Goal: Information Seeking & Learning: Check status

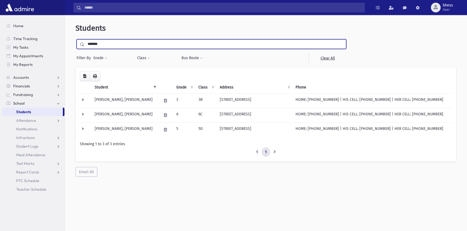
drag, startPoint x: 108, startPoint y: 43, endPoint x: 70, endPoint y: 40, distance: 37.8
click at [71, 41] on div "Students ******* Filter By Grade * * * * * * * * * * ** ** ** Filter Class ** *…" at bounding box center [266, 100] width 398 height 166
type input "******"
click at [75, 39] on input "submit" at bounding box center [82, 42] width 15 height 7
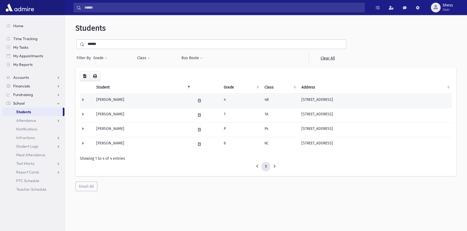
click at [185, 103] on td "[PERSON_NAME]" at bounding box center [142, 100] width 99 height 15
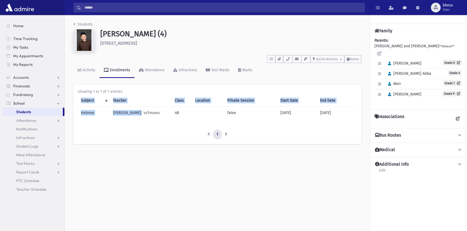
drag, startPoint x: 136, startPoint y: 113, endPoint x: 104, endPoint y: 117, distance: 32.4
click at [74, 109] on div "Showing 1 to 1 of 1 entries Subject Teacher Class Location Private Session Star…" at bounding box center [217, 115] width 288 height 60
click at [104, 118] on td "Hebrew" at bounding box center [94, 113] width 32 height 12
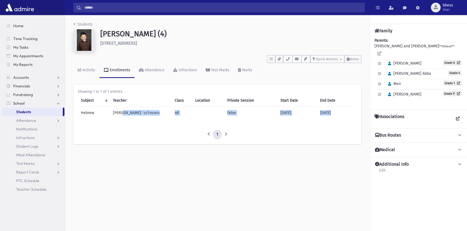
drag, startPoint x: 131, startPoint y: 116, endPoint x: 132, endPoint y: 123, distance: 7.9
click at [132, 123] on div "Showing 1 to 1 of 1 entries Subject Teacher Class Location Private Session Star…" at bounding box center [217, 114] width 279 height 51
click at [134, 114] on td "רבי ד. טשעפלער" at bounding box center [141, 113] width 62 height 12
drag, startPoint x: 145, startPoint y: 109, endPoint x: 148, endPoint y: 122, distance: 12.9
click at [146, 124] on div "Showing 1 to 1 of 1 entries Subject Teacher Class Location Private Session Star…" at bounding box center [217, 114] width 279 height 51
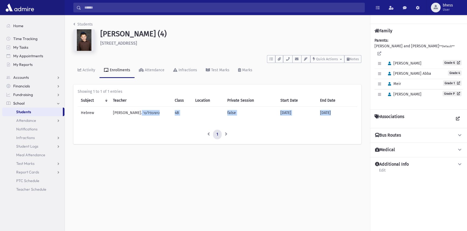
click at [172, 118] on td "4B" at bounding box center [181, 113] width 21 height 12
drag, startPoint x: 221, startPoint y: 114, endPoint x: 237, endPoint y: 116, distance: 16.0
click at [237, 116] on td "false" at bounding box center [250, 113] width 53 height 12
click at [283, 110] on td "[DATE]" at bounding box center [297, 113] width 40 height 12
click at [75, 25] on link "Students" at bounding box center [82, 24] width 19 height 5
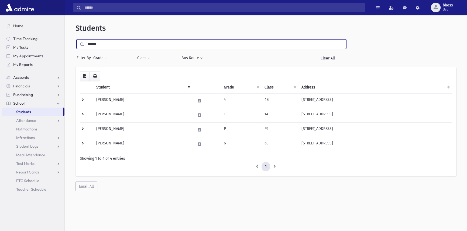
drag, startPoint x: 105, startPoint y: 40, endPoint x: 72, endPoint y: 29, distance: 34.8
click at [73, 42] on div "Students ****** Filter By Grade * * * * * * * * * * ** ** ** Filter Class ** **…" at bounding box center [266, 107] width 398 height 181
type input "****"
click at [75, 39] on input "submit" at bounding box center [82, 42] width 15 height 7
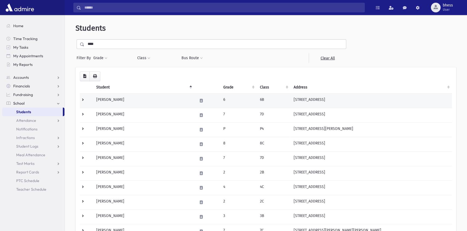
click at [172, 105] on td "[PERSON_NAME]" at bounding box center [143, 100] width 101 height 15
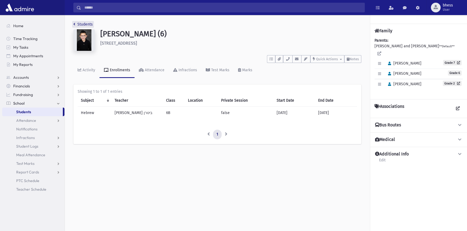
click at [82, 24] on link "Students" at bounding box center [82, 24] width 19 height 5
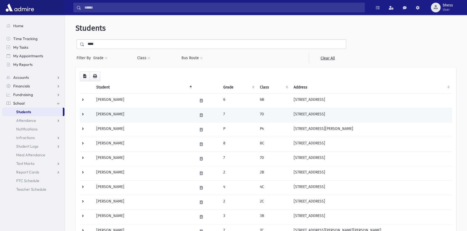
click at [165, 117] on td "[PERSON_NAME]" at bounding box center [143, 115] width 101 height 15
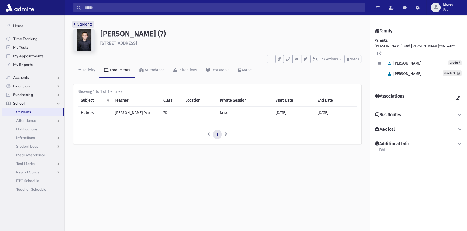
click at [89, 25] on link "Students" at bounding box center [82, 24] width 19 height 5
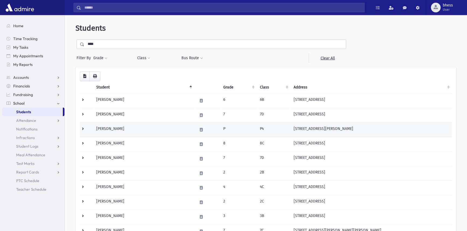
click at [147, 132] on td "Hess, Avraham Yechezkel" at bounding box center [143, 130] width 101 height 15
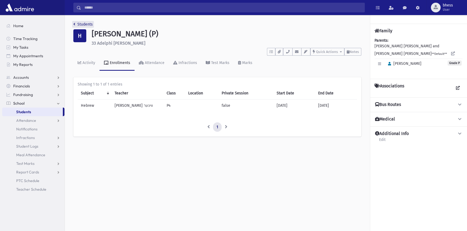
click at [80, 25] on link "Students" at bounding box center [82, 24] width 19 height 5
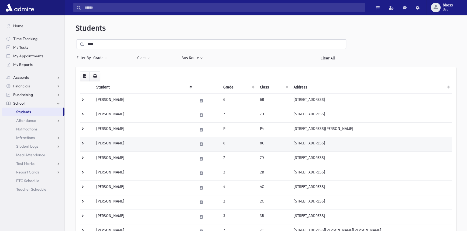
click at [167, 149] on td "Hess, Chaim" at bounding box center [143, 144] width 101 height 15
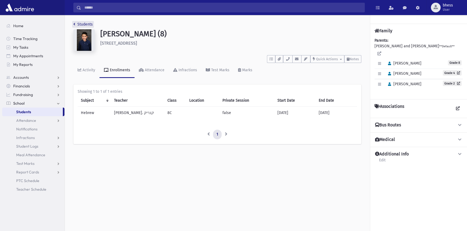
click at [78, 25] on link "Students" at bounding box center [82, 24] width 19 height 5
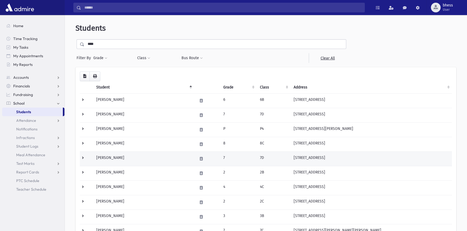
click at [139, 158] on td "Hess, Chaim" at bounding box center [143, 159] width 101 height 15
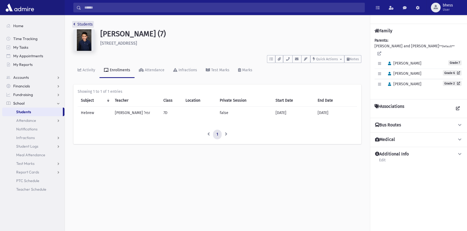
click at [79, 24] on link "Students" at bounding box center [82, 24] width 19 height 5
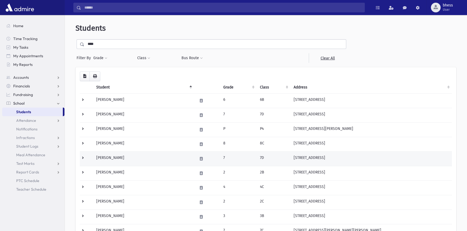
click at [134, 160] on td "[PERSON_NAME]" at bounding box center [143, 159] width 101 height 15
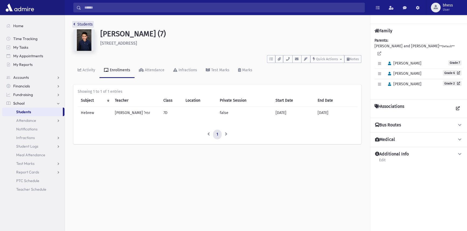
click at [79, 25] on link "Students" at bounding box center [82, 24] width 19 height 5
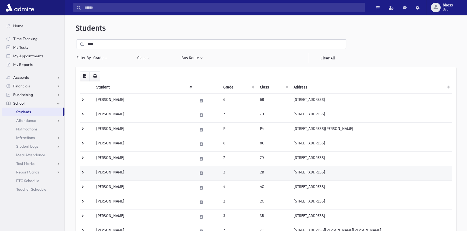
click at [131, 175] on td "Hess, Dovi" at bounding box center [143, 173] width 101 height 15
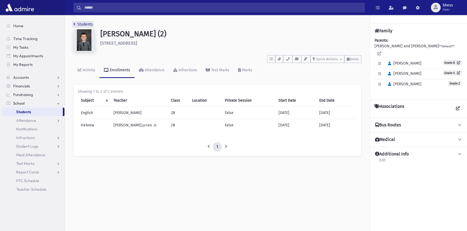
click at [78, 25] on link "Students" at bounding box center [82, 24] width 19 height 5
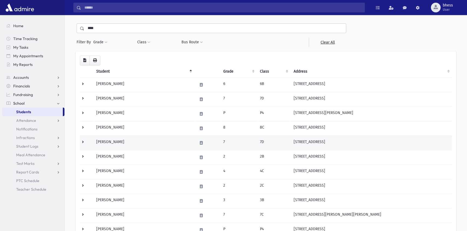
scroll to position [24, 0]
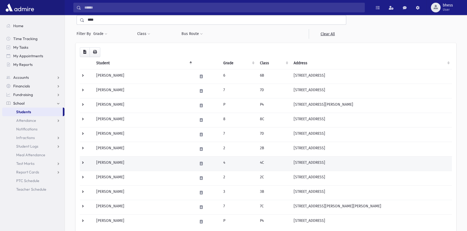
click at [169, 162] on td "Hess, Mordechai" at bounding box center [143, 164] width 101 height 15
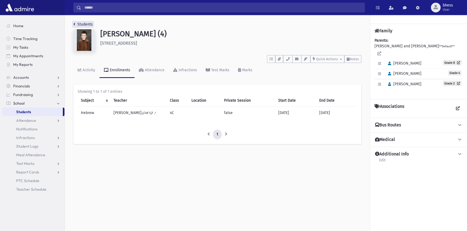
click at [81, 25] on link "Students" at bounding box center [82, 24] width 19 height 5
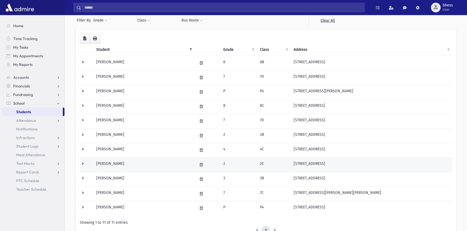
scroll to position [49, 0]
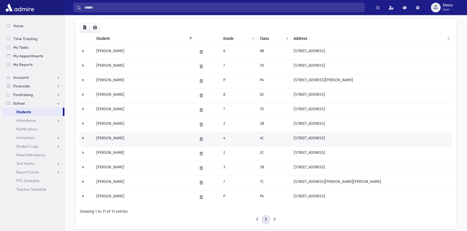
click at [177, 142] on td "Hess, Mordechai" at bounding box center [143, 139] width 101 height 15
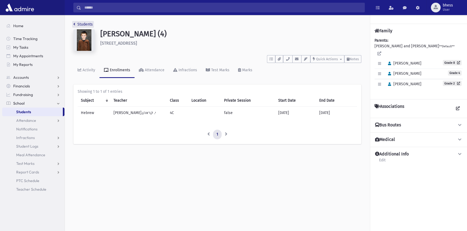
click at [78, 25] on link "Students" at bounding box center [82, 24] width 19 height 5
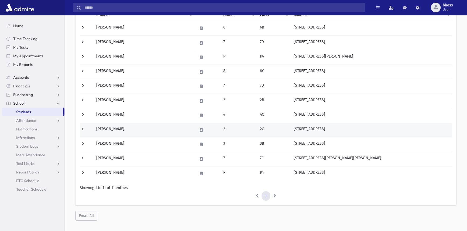
scroll to position [73, 0]
click at [144, 125] on td "[PERSON_NAME]" at bounding box center [143, 129] width 101 height 15
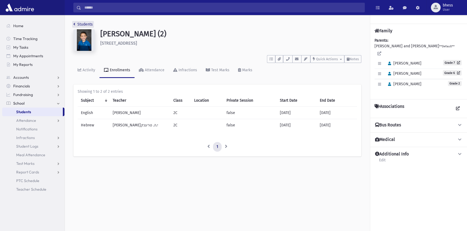
click at [80, 24] on link "Students" at bounding box center [82, 24] width 19 height 5
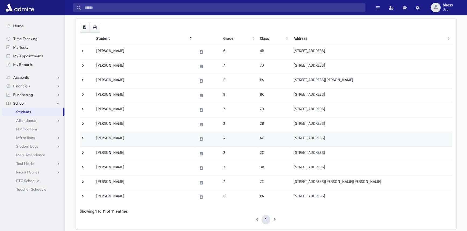
scroll to position [73, 0]
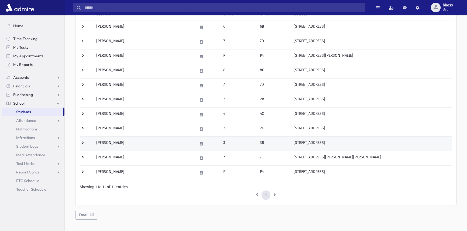
click at [157, 146] on td "Hess, Tzvi Menachem" at bounding box center [143, 144] width 101 height 15
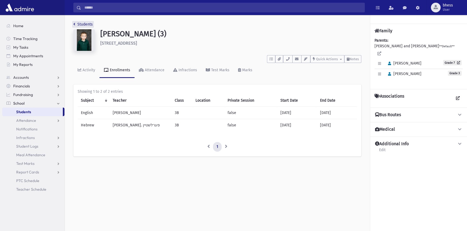
click at [91, 24] on link "Students" at bounding box center [82, 24] width 19 height 5
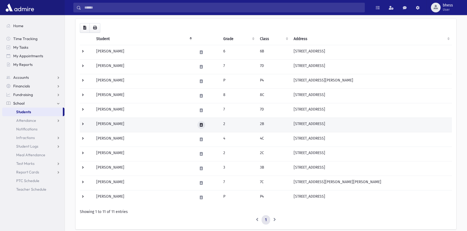
scroll to position [73, 0]
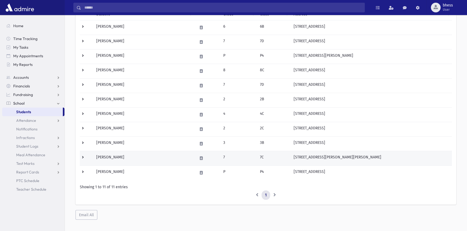
click at [175, 162] on td "[PERSON_NAME]" at bounding box center [143, 158] width 101 height 15
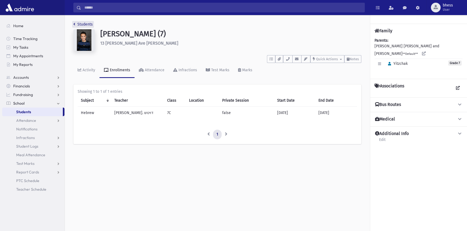
click at [85, 25] on link "Students" at bounding box center [82, 24] width 19 height 5
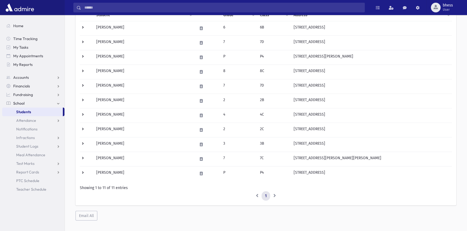
scroll to position [80, 0]
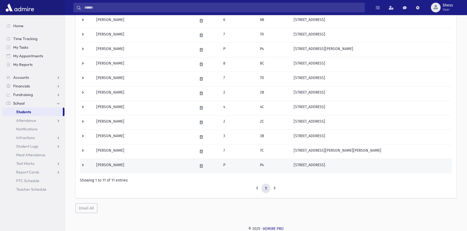
click at [131, 166] on td "Hess, Zev" at bounding box center [143, 166] width 101 height 15
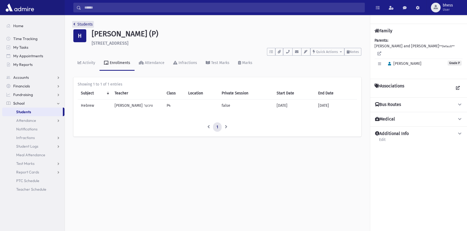
click at [82, 23] on link "Students" at bounding box center [82, 24] width 19 height 5
